Goal: Check status: Check status

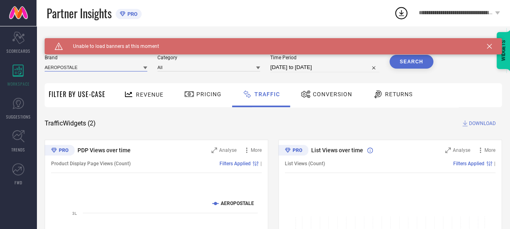
click at [90, 71] on input at bounding box center [96, 67] width 103 height 9
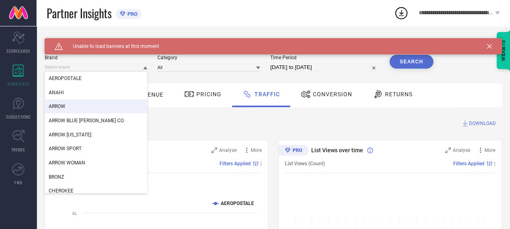
click at [85, 107] on div "ARROW" at bounding box center [96, 106] width 103 height 14
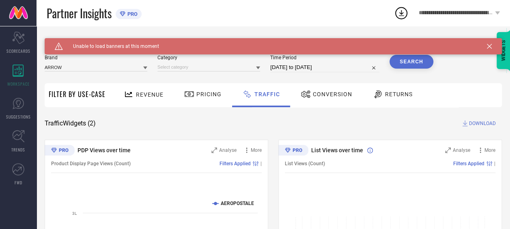
click at [415, 60] on button "Search" at bounding box center [411, 62] width 44 height 14
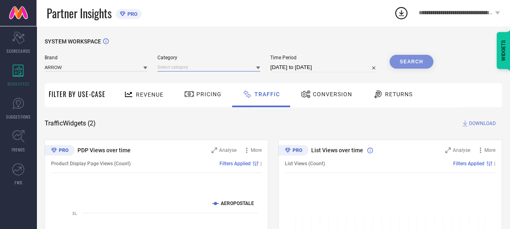
click at [178, 69] on input at bounding box center [208, 67] width 103 height 9
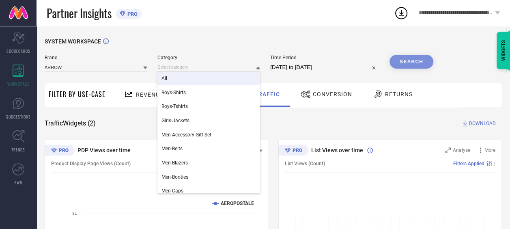
click at [178, 79] on div "All" at bounding box center [208, 78] width 103 height 14
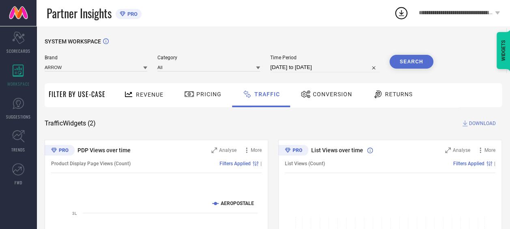
click at [319, 63] on input "[DATE] to [DATE]" at bounding box center [324, 67] width 109 height 10
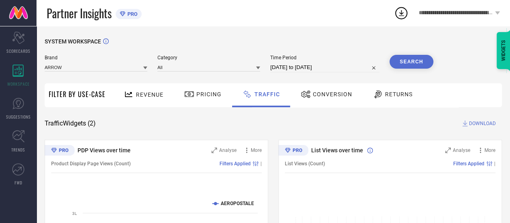
select select "8"
select select "2025"
select select "9"
select select "2025"
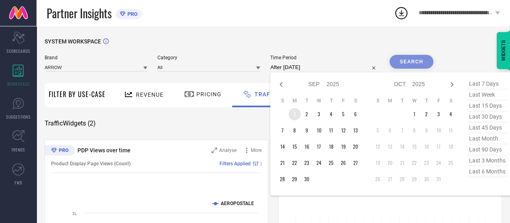
click at [291, 118] on td "1" at bounding box center [294, 114] width 12 height 12
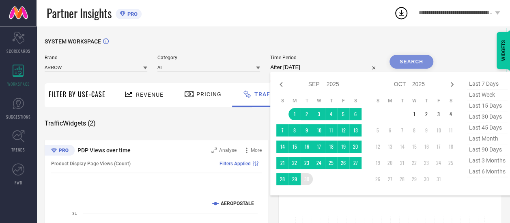
type input "[DATE] to [DATE]"
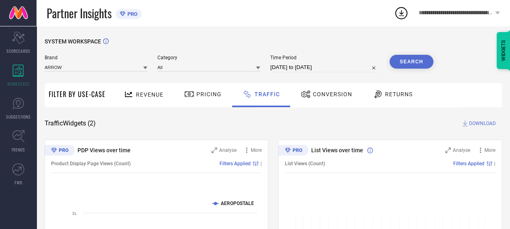
click at [408, 60] on button "Search" at bounding box center [411, 62] width 44 height 14
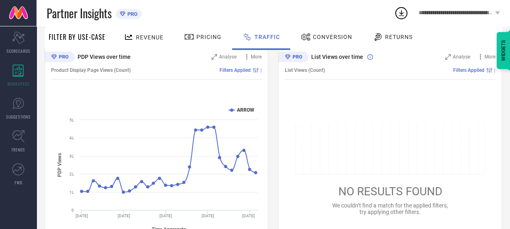
scroll to position [81, 0]
